Goal: Task Accomplishment & Management: Use online tool/utility

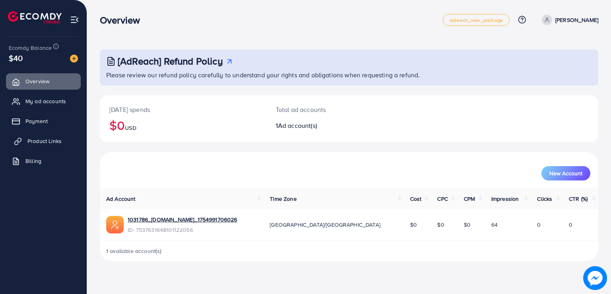
click at [37, 138] on span "Product Links" at bounding box center [44, 141] width 34 height 8
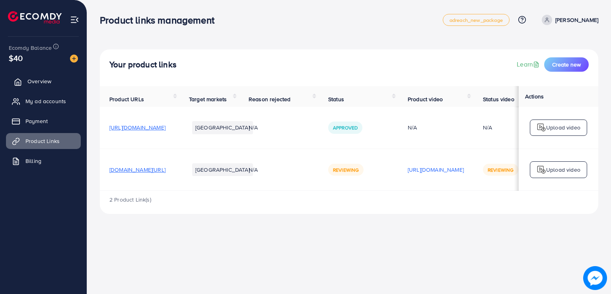
click at [37, 83] on span "Overview" at bounding box center [39, 81] width 24 height 8
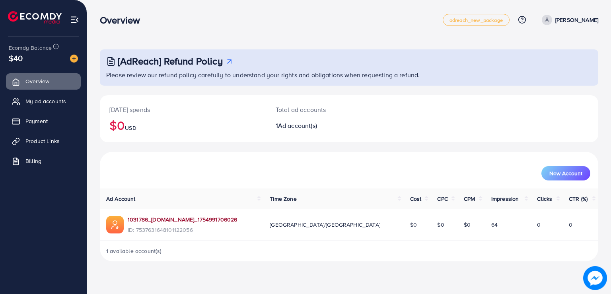
click at [161, 220] on link "1031786_[DOMAIN_NAME]_1754991706026" at bounding box center [183, 219] width 110 height 8
click at [40, 138] on span "Product Links" at bounding box center [44, 141] width 34 height 8
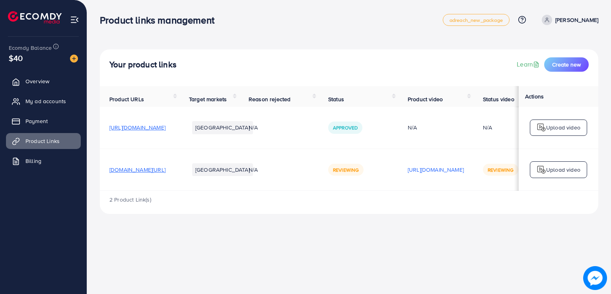
click at [402, 236] on div "Product links management adreach_new_package Help Center Contact Support Plans …" at bounding box center [305, 147] width 611 height 294
